Goal: Transaction & Acquisition: Purchase product/service

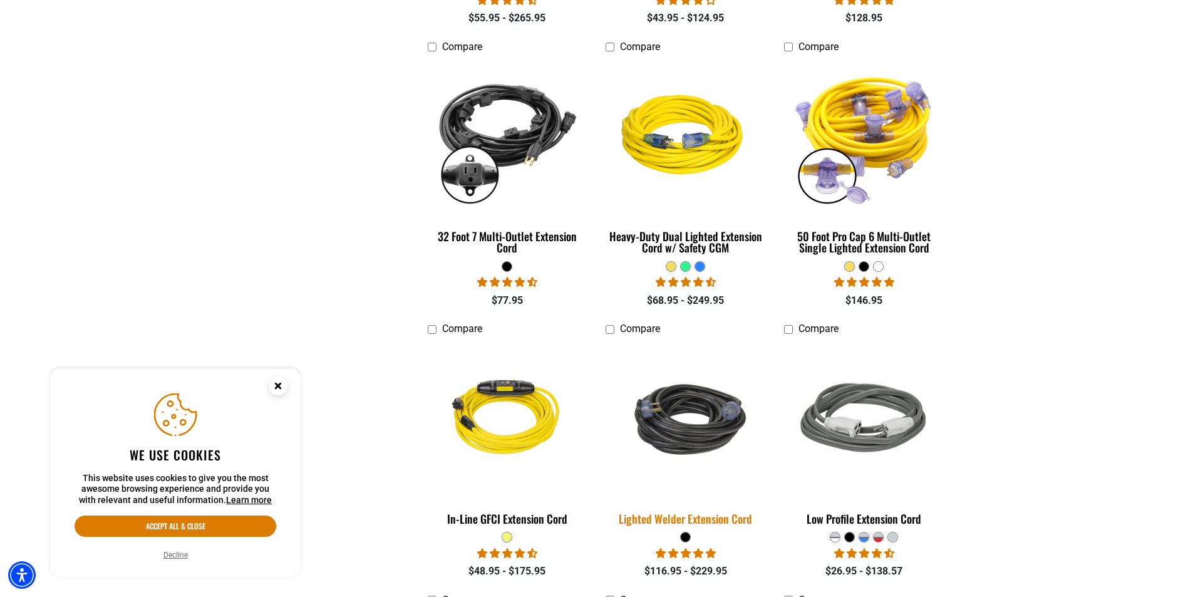
scroll to position [1190, 0]
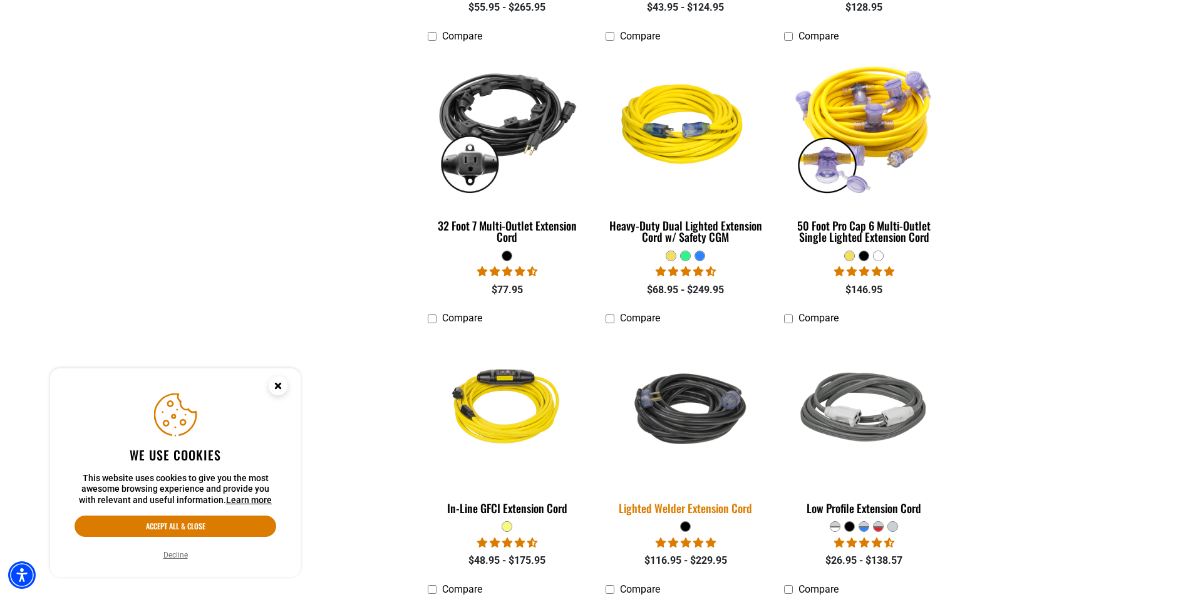
click at [687, 513] on div "Lighted Welder Extension Cord" at bounding box center [686, 507] width 160 height 11
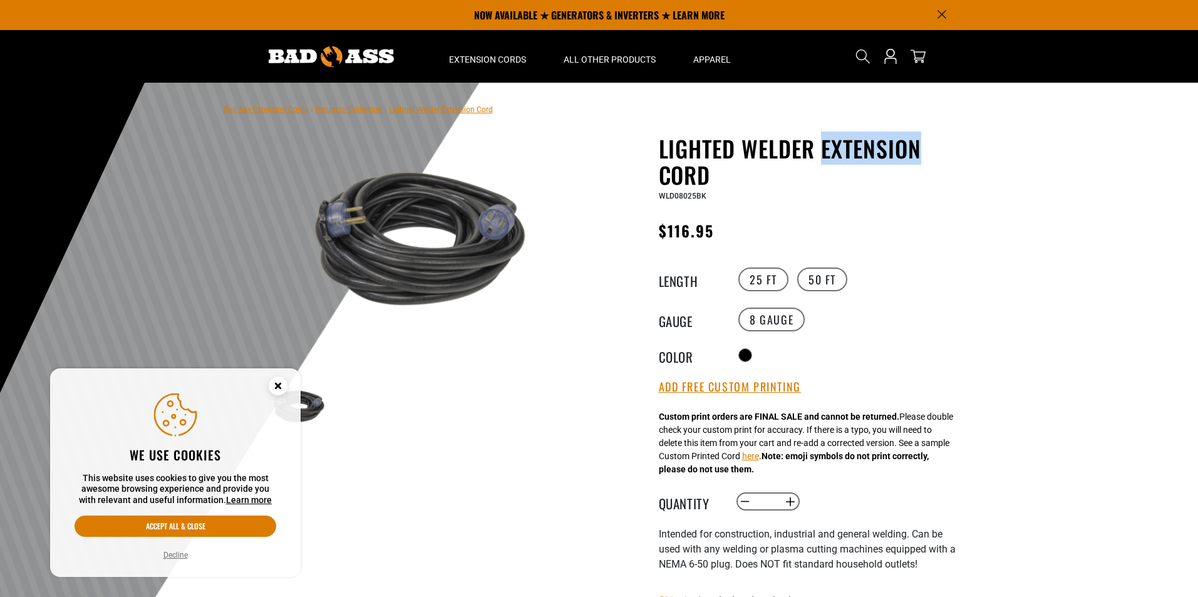
click at [819, 160] on h1 "Lighted Welder Extension Cord" at bounding box center [812, 161] width 307 height 53
